Goal: Contribute content: Contribute content

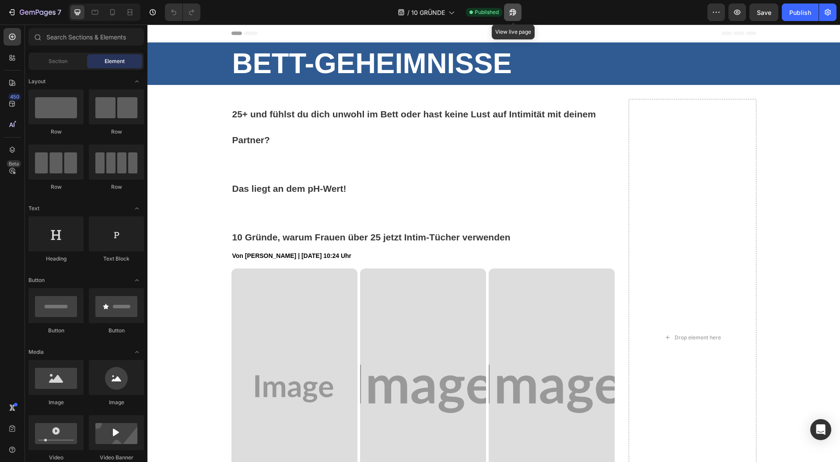
click at [512, 14] on icon "button" at bounding box center [511, 14] width 2 height 2
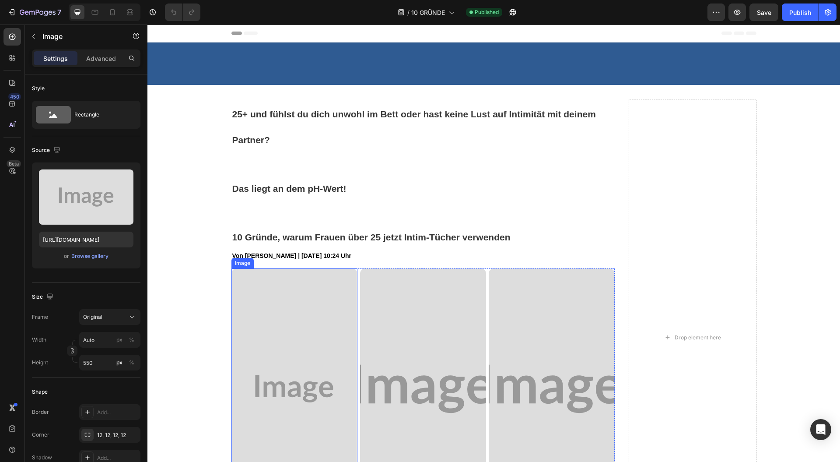
click at [262, 268] on img at bounding box center [294, 388] width 126 height 241
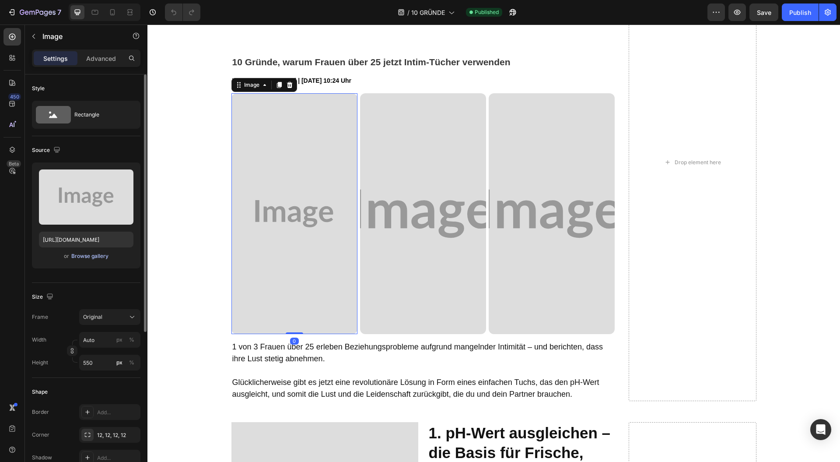
click at [97, 254] on div "Browse gallery" at bounding box center [89, 256] width 37 height 8
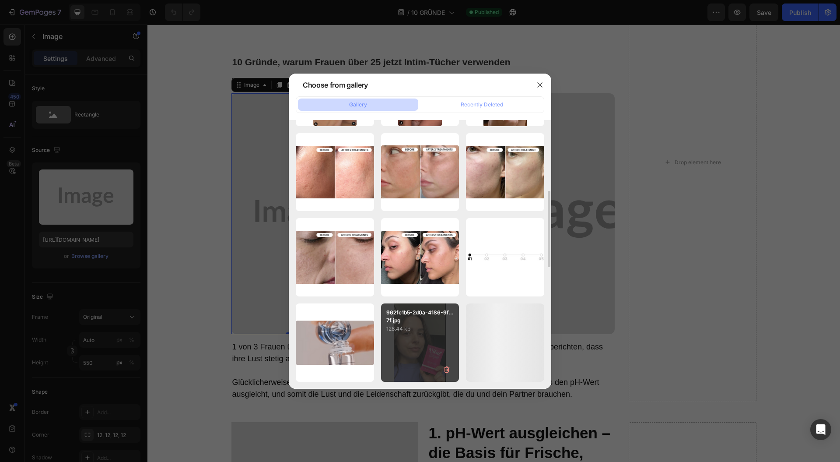
scroll to position [424, 0]
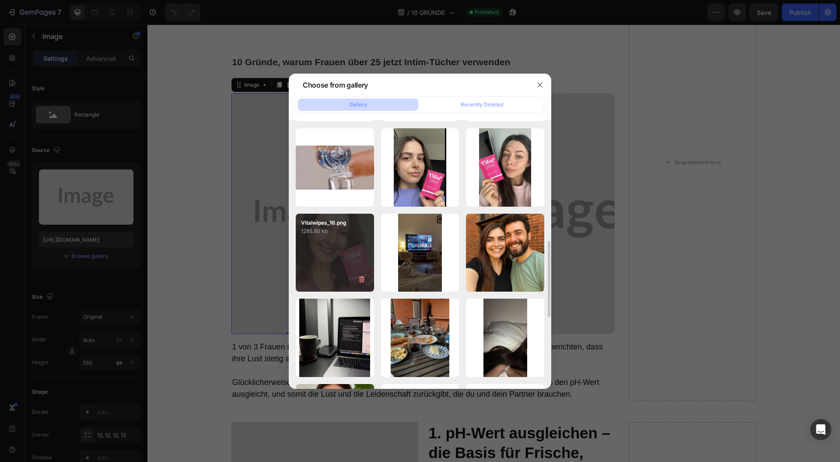
click at [323, 267] on div "Vitalwipes_16.png 1285.90 kb" at bounding box center [335, 252] width 78 height 78
type input "[URL][DOMAIN_NAME]"
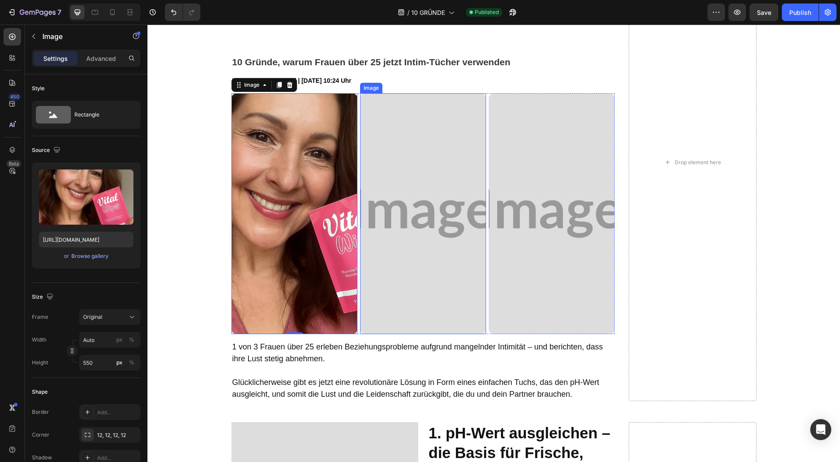
click at [416, 235] on img at bounding box center [423, 213] width 126 height 241
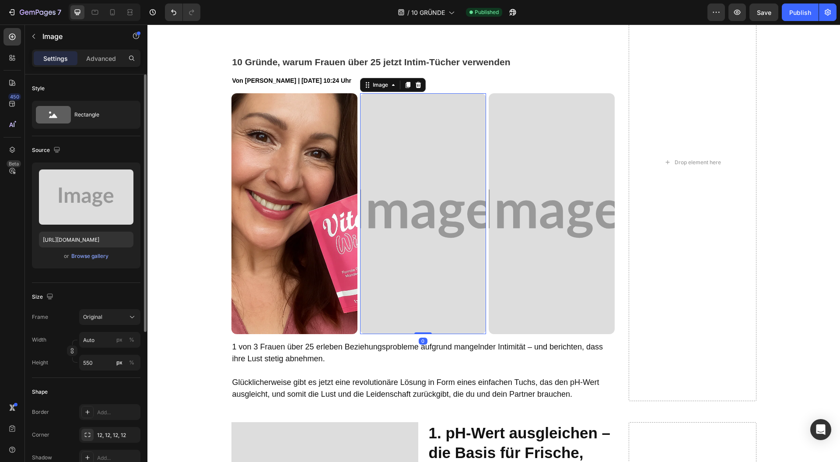
drag, startPoint x: 70, startPoint y: 265, endPoint x: 80, endPoint y: 262, distance: 10.0
click at [73, 263] on div "Upload Image [URL][DOMAIN_NAME] or Browse gallery" at bounding box center [86, 215] width 108 height 106
click at [101, 257] on div "Browse gallery" at bounding box center [89, 256] width 37 height 8
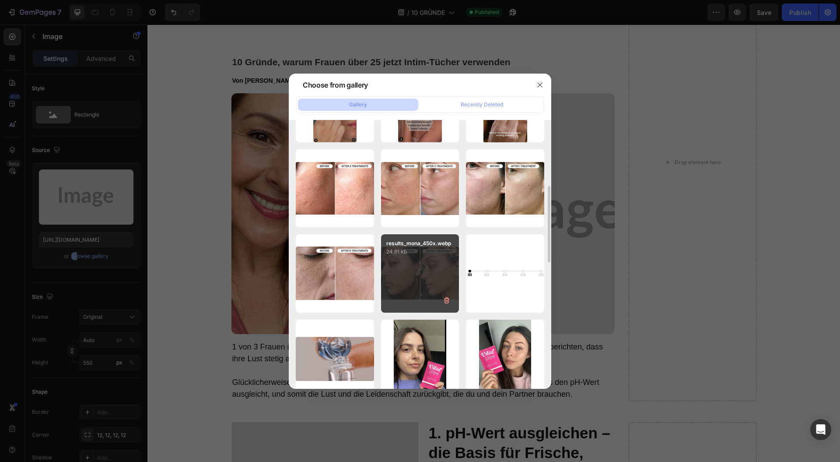
scroll to position [408, 0]
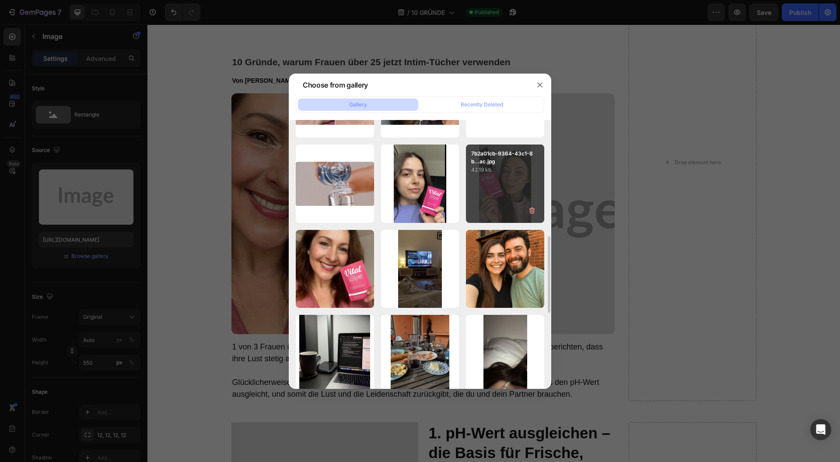
click at [498, 217] on div "7b2a01cb-9364-43c1-8b...ac.jpg 42.19 kb" at bounding box center [505, 183] width 78 height 78
type input "[URL][DOMAIN_NAME]"
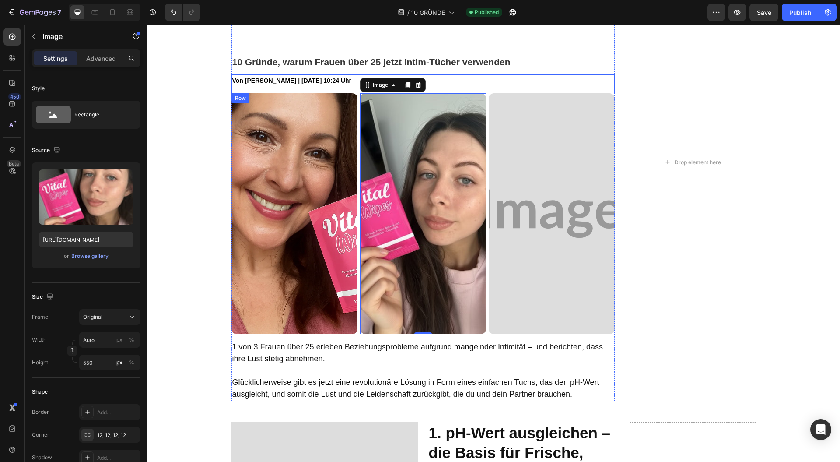
click at [508, 200] on img at bounding box center [552, 213] width 126 height 241
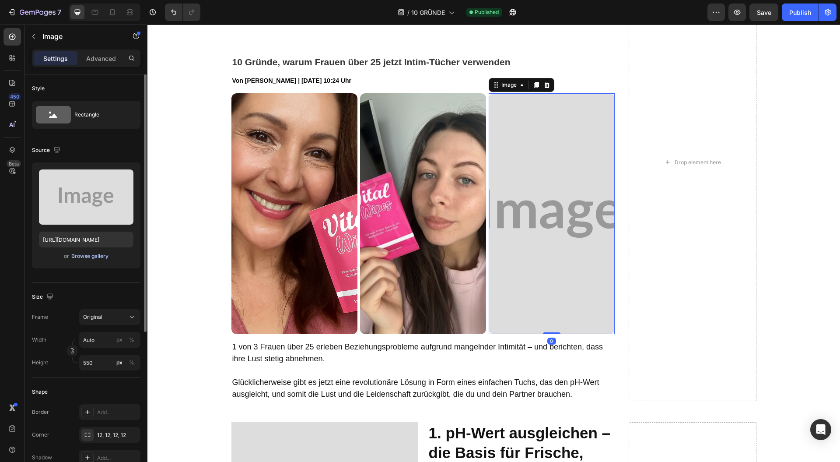
click at [92, 257] on div "Browse gallery" at bounding box center [89, 256] width 37 height 8
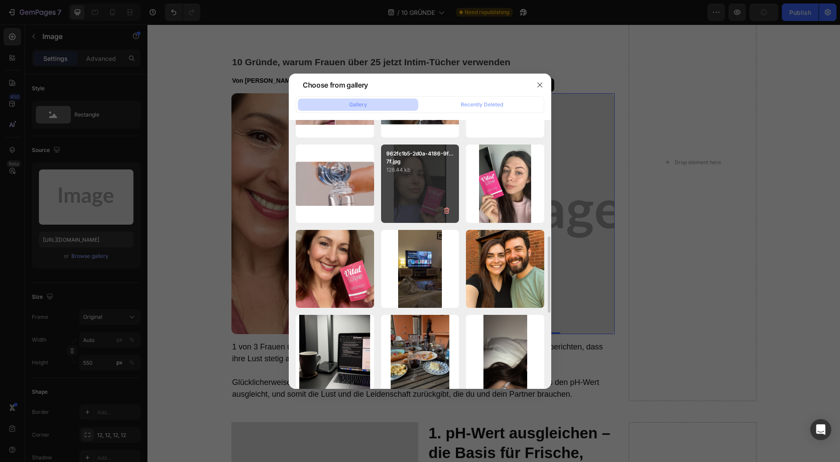
click at [427, 182] on div "962fc1b5-2d0a-4186-9f...7f.jpg 128.44 kb" at bounding box center [420, 183] width 78 height 78
type input "[URL][DOMAIN_NAME]"
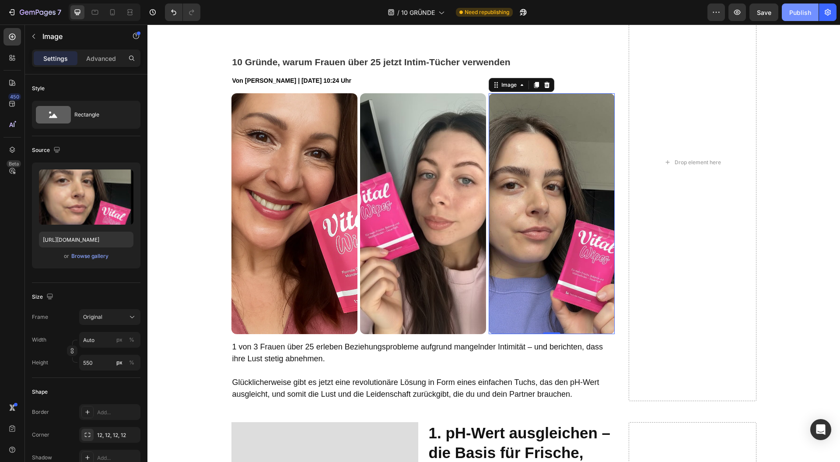
click at [811, 13] on div "Publish" at bounding box center [800, 12] width 22 height 9
